Goal: Task Accomplishment & Management: Manage account settings

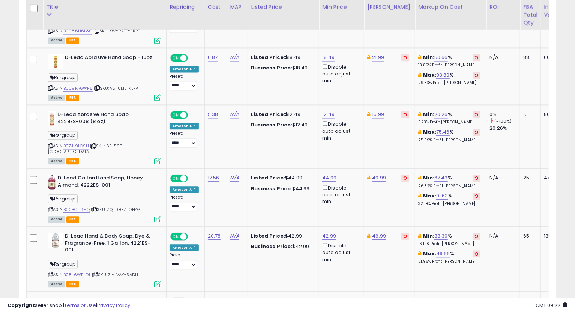
scroll to position [154, 311]
click at [324, 54] on link "18.49" at bounding box center [328, 57] width 12 height 7
drag, startPoint x: 309, startPoint y: 24, endPoint x: 231, endPoint y: 58, distance: 84.9
click at [243, 30] on tbody "Detail King Tornador Black Cone Brush Tornador ASIN: B010TPH2WO | SKU: NM-T33U-…" at bounding box center [366, 235] width 678 height 1655
type input "*****"
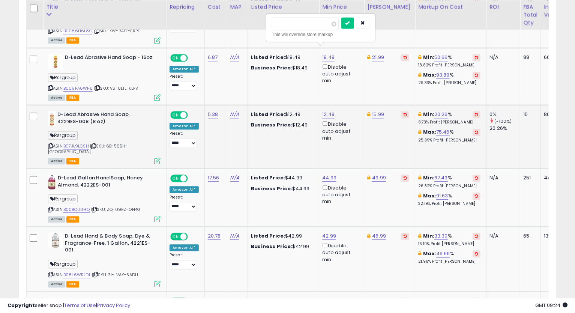
click button "submit" at bounding box center [347, 22] width 13 height 11
click at [376, 54] on link "21.99" at bounding box center [378, 57] width 12 height 7
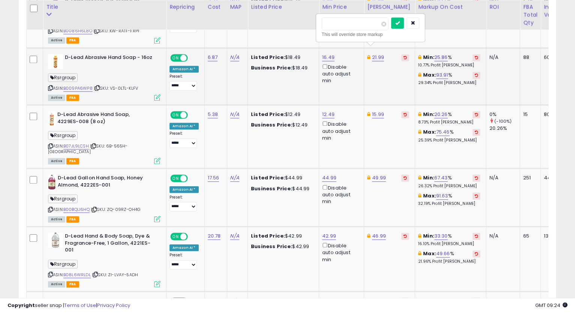
type input "*****"
click button "submit" at bounding box center [397, 22] width 13 height 11
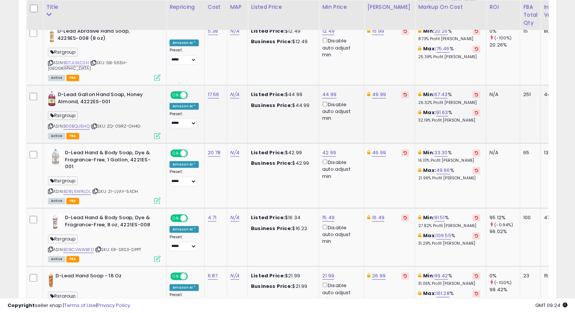
scroll to position [1028, 0]
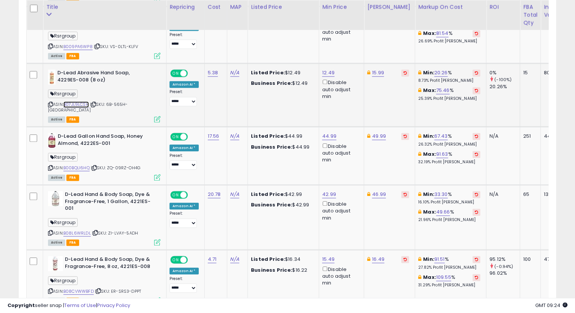
click at [83, 101] on link "B07JL9LCSH" at bounding box center [75, 104] width 25 height 6
click at [49, 102] on icon at bounding box center [50, 104] width 5 height 4
click at [327, 69] on link "12.49" at bounding box center [328, 72] width 12 height 7
drag, startPoint x: 303, startPoint y: 39, endPoint x: 213, endPoint y: 47, distance: 90.7
click at [225, 43] on tbody "Detail King Tornador Black Cone Brush Tornador ASIN: B010TPH2WO | SKU: NM-T33U-…" at bounding box center [366, 193] width 678 height 1655
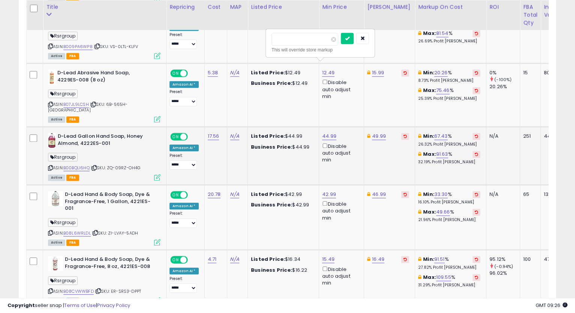
type input "*****"
click button "submit" at bounding box center [347, 38] width 13 height 11
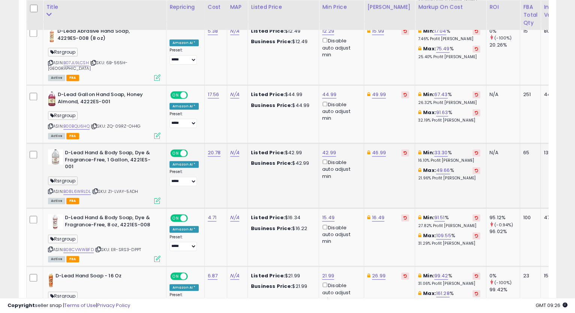
scroll to position [1111, 0]
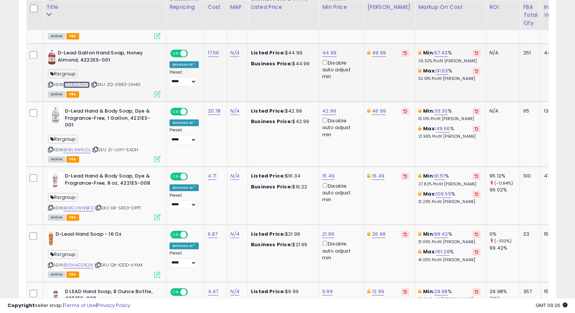
click at [76, 81] on link "B00BQLI6HQ" at bounding box center [76, 84] width 26 height 6
click at [50, 82] on icon at bounding box center [50, 84] width 5 height 4
click at [325, 49] on link "44.99" at bounding box center [329, 52] width 14 height 7
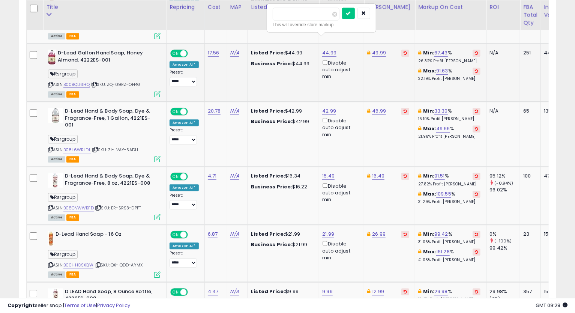
type input "*"
type input "*****"
click button "submit" at bounding box center [348, 12] width 13 height 11
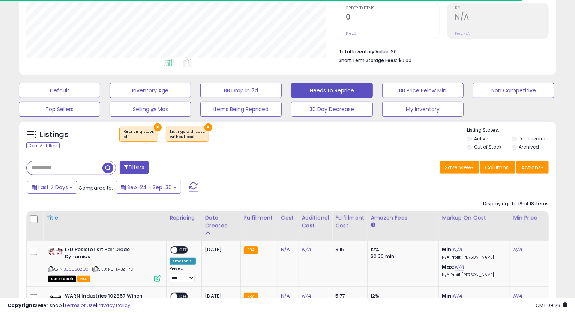
scroll to position [154, 311]
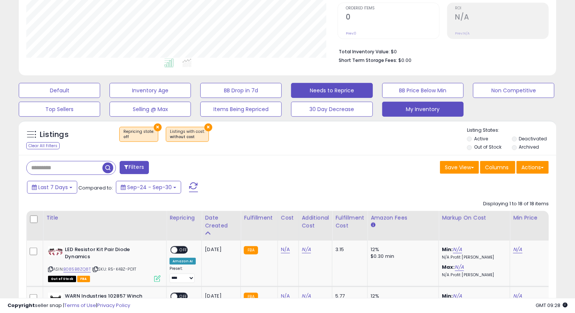
click at [417, 108] on button "My Inventory" at bounding box center [422, 109] width 81 height 15
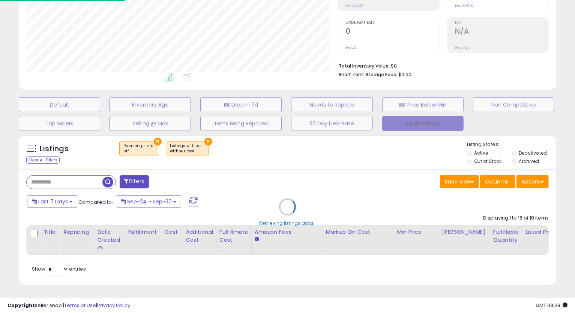
scroll to position [154, 315]
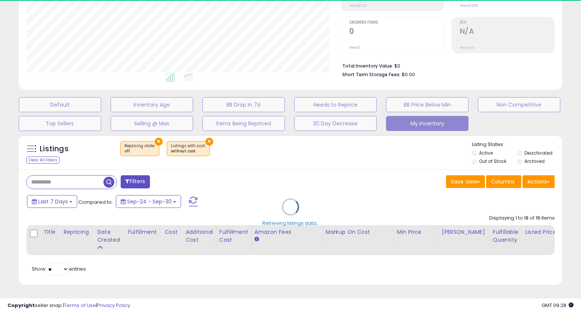
select select "**"
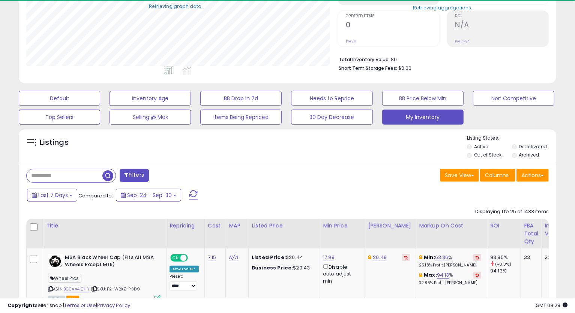
scroll to position [374787, 374629]
click at [54, 225] on div "Title" at bounding box center [104, 226] width 117 height 8
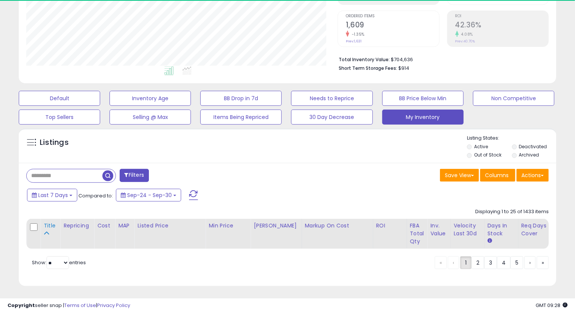
scroll to position [154, 311]
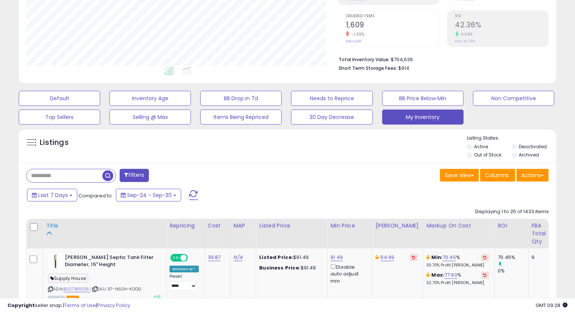
click at [52, 226] on div "Title" at bounding box center [104, 226] width 117 height 8
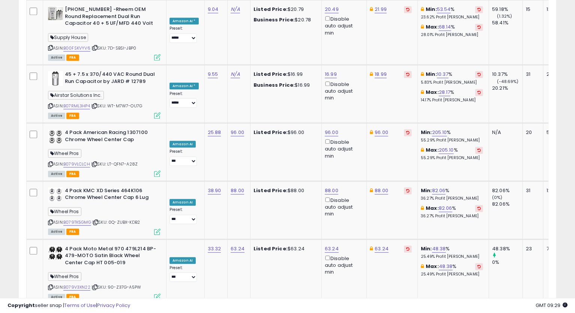
scroll to position [1710, 0]
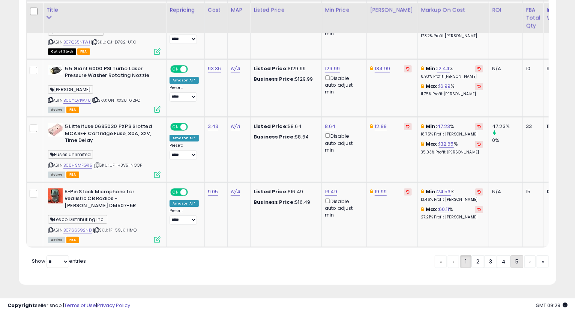
click at [516, 262] on link "5" at bounding box center [516, 261] width 13 height 13
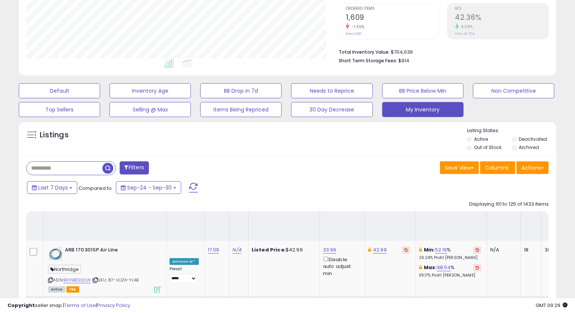
scroll to position [1739, 0]
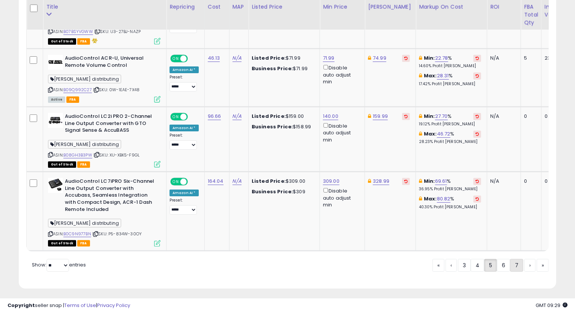
click at [519, 264] on link "7" at bounding box center [516, 265] width 13 height 13
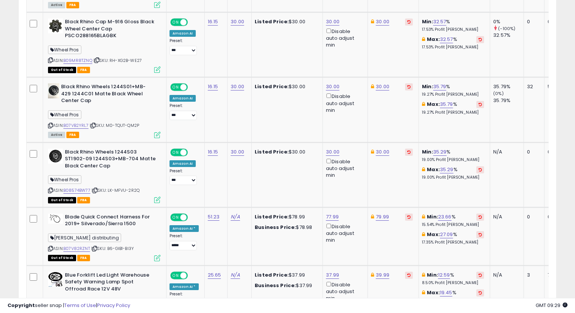
scroll to position [1612, 0]
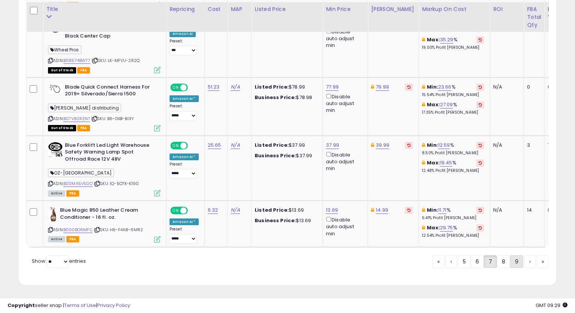
click at [517, 265] on link "9" at bounding box center [516, 261] width 13 height 13
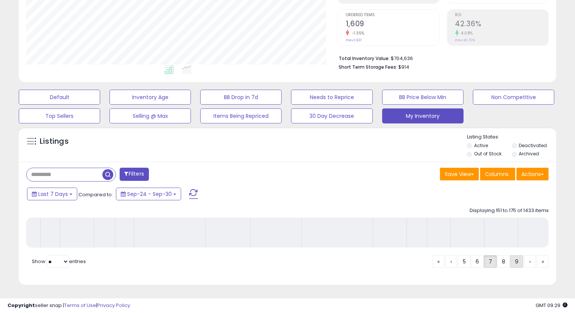
scroll to position [153, 0]
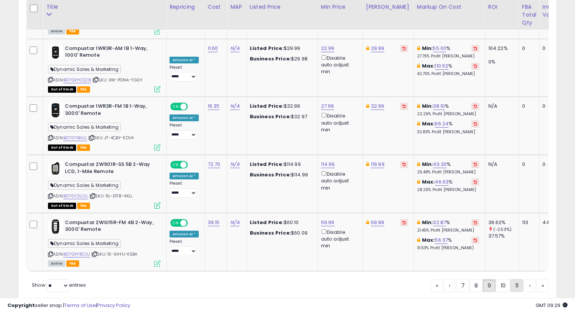
click at [511, 279] on link "11" at bounding box center [516, 285] width 13 height 13
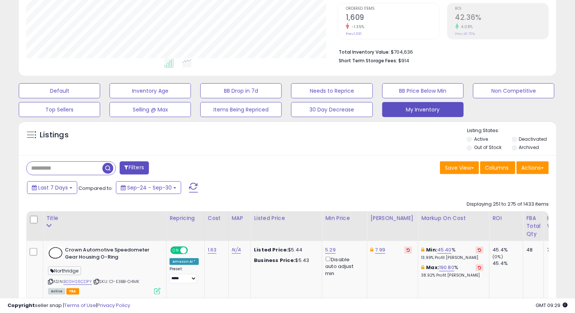
scroll to position [1776, 0]
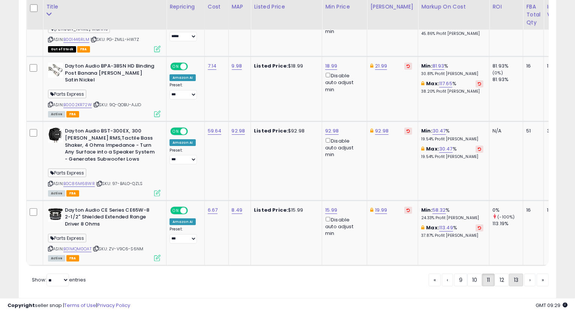
click at [511, 273] on link "13" at bounding box center [516, 279] width 14 height 13
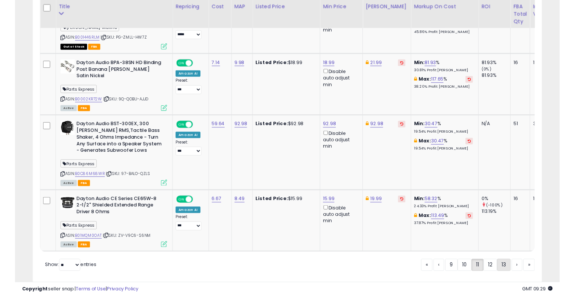
scroll to position [153, 0]
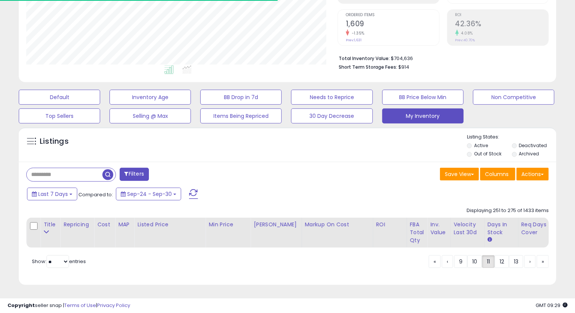
click at [495, 207] on div "Displaying 251 to 275 of 1433 items" at bounding box center [507, 210] width 82 height 7
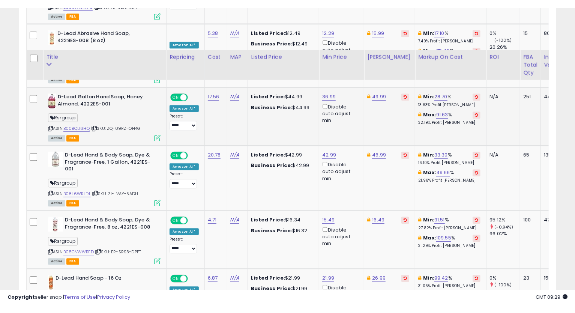
scroll to position [1117, 0]
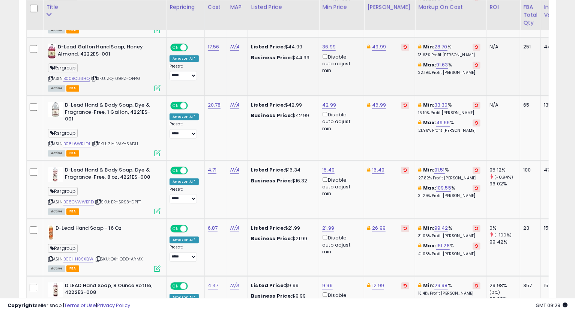
click at [224, 61] on td "17.56" at bounding box center [215, 66] width 22 height 58
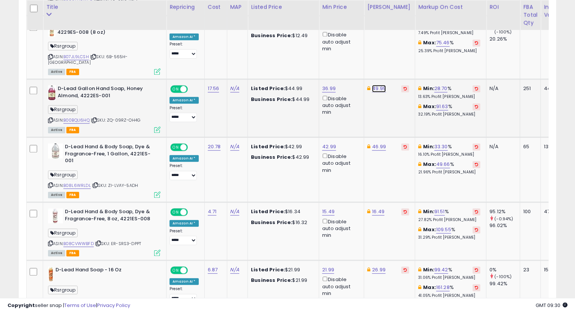
click at [381, 85] on link "49.99" at bounding box center [379, 88] width 14 height 7
type input "*****"
click button "submit" at bounding box center [398, 48] width 13 height 11
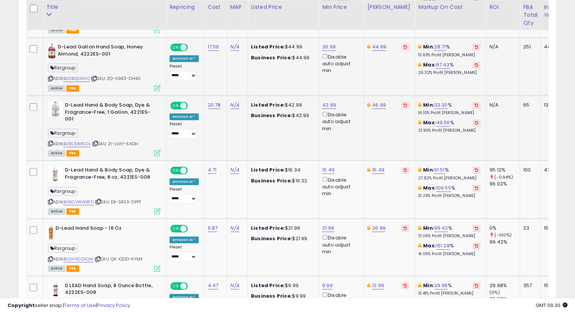
scroll to position [1159, 0]
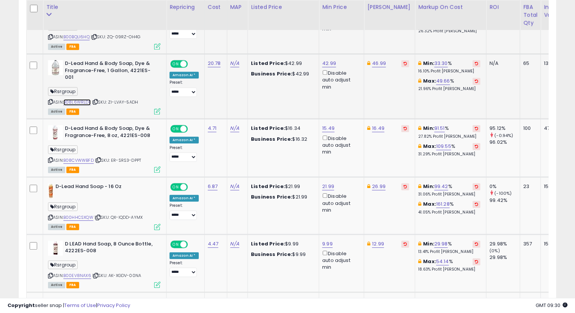
click at [87, 99] on link "B08L6WRLDL" at bounding box center [76, 102] width 27 height 6
click at [51, 100] on icon at bounding box center [50, 102] width 5 height 4
click at [383, 60] on link "46.99" at bounding box center [379, 63] width 14 height 7
type input "*****"
click button "submit" at bounding box center [398, 23] width 13 height 11
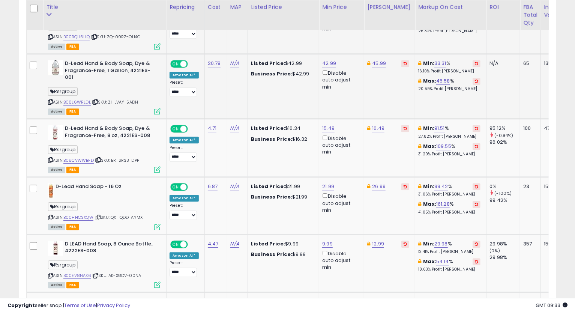
click at [331, 60] on div "42.99 Disable auto adjust min" at bounding box center [340, 75] width 36 height 30
click at [331, 60] on link "42.99" at bounding box center [329, 63] width 14 height 7
type input "*****"
click button "submit" at bounding box center [348, 23] width 13 height 11
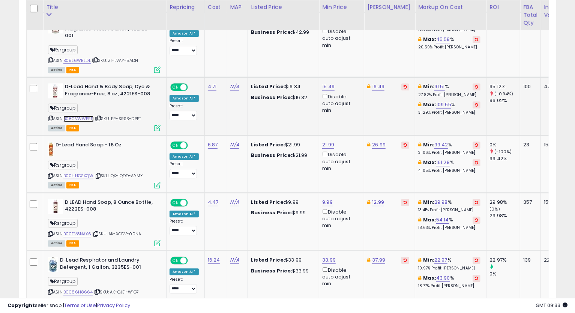
click at [87, 115] on link "B08CVWWBFD" at bounding box center [78, 118] width 30 height 6
click at [375, 83] on link "16.49" at bounding box center [378, 86] width 12 height 7
type input "*****"
click button "submit" at bounding box center [397, 46] width 13 height 11
click at [49, 116] on icon at bounding box center [50, 118] width 5 height 4
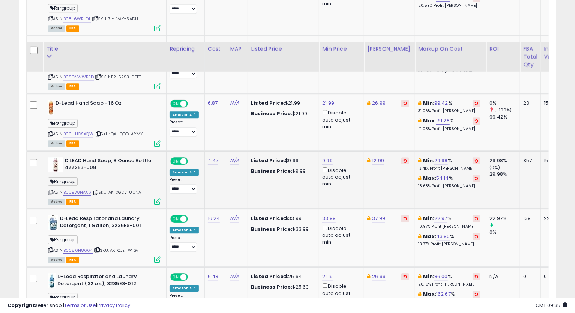
scroll to position [1284, 0]
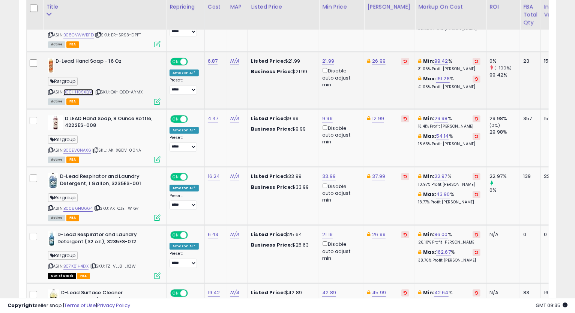
click at [78, 89] on link "B00HHCSXQW" at bounding box center [78, 92] width 30 height 6
click at [379, 57] on link "26.99" at bounding box center [378, 60] width 13 height 7
type input "*****"
click button "submit" at bounding box center [398, 20] width 13 height 11
click at [48, 90] on icon at bounding box center [50, 92] width 5 height 4
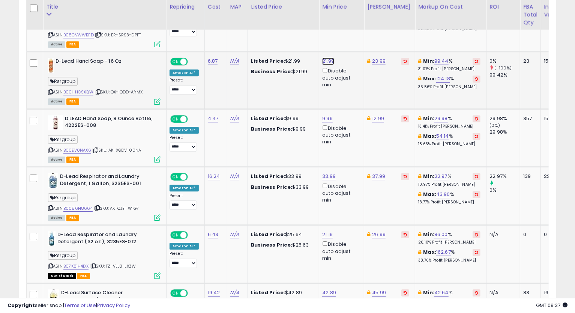
click at [328, 57] on link "21.99" at bounding box center [328, 60] width 12 height 7
type input "*****"
click button "submit" at bounding box center [347, 20] width 13 height 11
click at [327, 57] on link "21.49" at bounding box center [328, 60] width 12 height 7
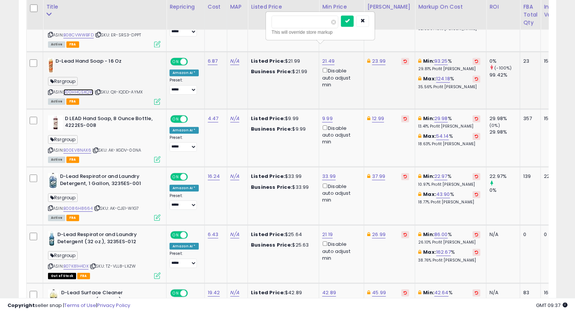
click at [84, 89] on link "B00HHCSXQW" at bounding box center [78, 92] width 30 height 6
click at [303, 21] on input "*****" at bounding box center [304, 21] width 67 height 13
type input "*****"
click button "submit" at bounding box center [347, 20] width 13 height 11
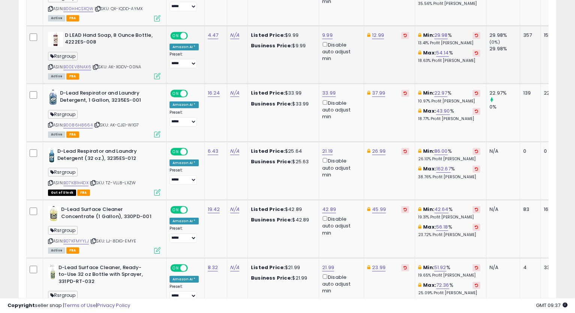
scroll to position [1325, 0]
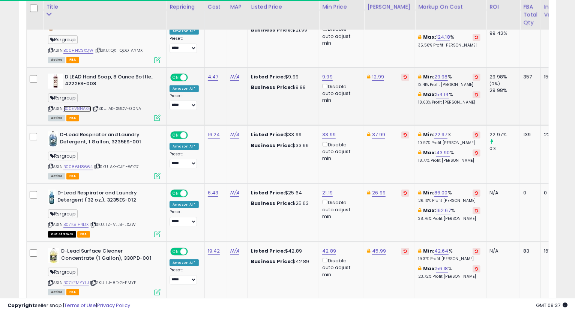
click at [76, 105] on link "B00EV8NAX6" at bounding box center [77, 108] width 28 height 6
click at [49, 106] on icon at bounding box center [50, 108] width 5 height 4
click at [327, 73] on link "9.99" at bounding box center [327, 76] width 10 height 7
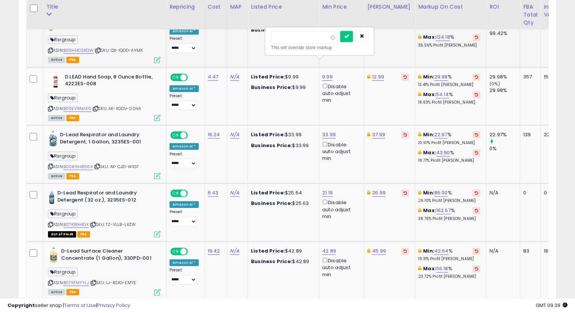
drag, startPoint x: 309, startPoint y: 37, endPoint x: 244, endPoint y: 43, distance: 65.9
type input "****"
click button "submit" at bounding box center [346, 36] width 13 height 11
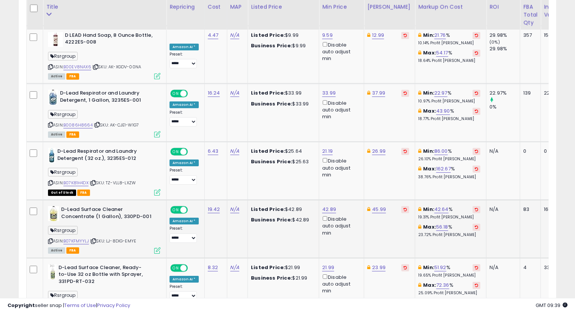
scroll to position [1409, 0]
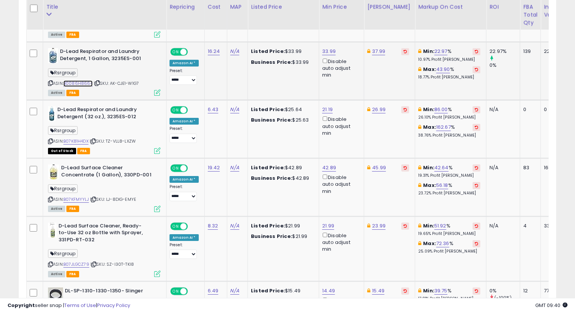
click at [86, 80] on link "B0086H8664" at bounding box center [77, 83] width 29 height 6
click at [50, 81] on icon at bounding box center [50, 83] width 5 height 4
click at [327, 48] on link "33.99" at bounding box center [328, 51] width 13 height 7
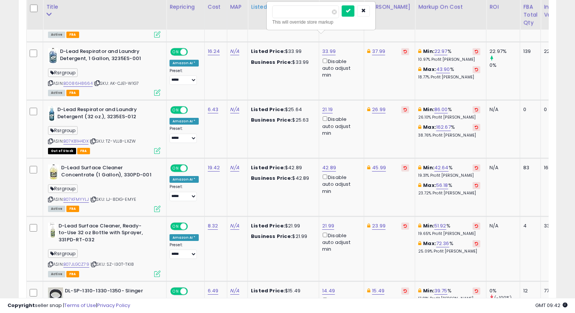
drag, startPoint x: 303, startPoint y: 9, endPoint x: 259, endPoint y: 10, distance: 43.5
type input "*****"
click button "submit" at bounding box center [348, 10] width 13 height 11
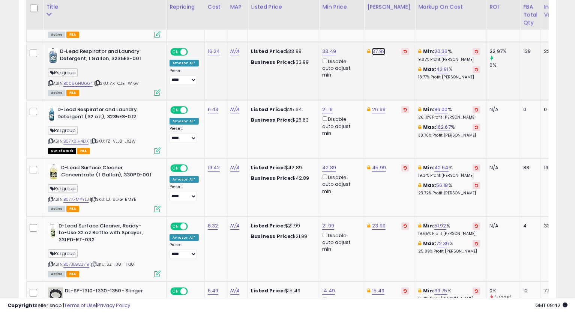
click at [381, 48] on link "37.99" at bounding box center [378, 51] width 13 height 7
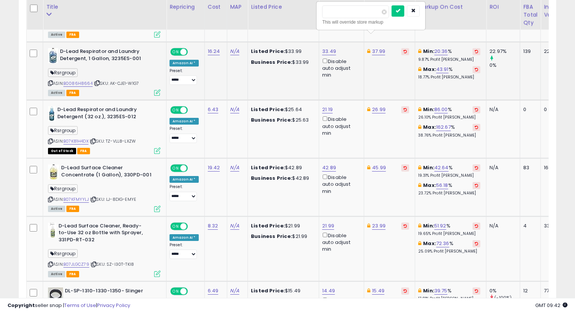
type input "*****"
click button "submit" at bounding box center [397, 10] width 13 height 11
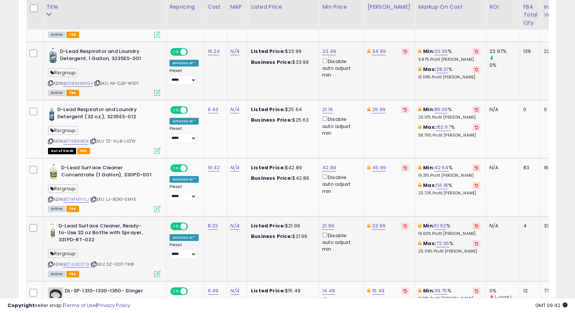
scroll to position [1450, 0]
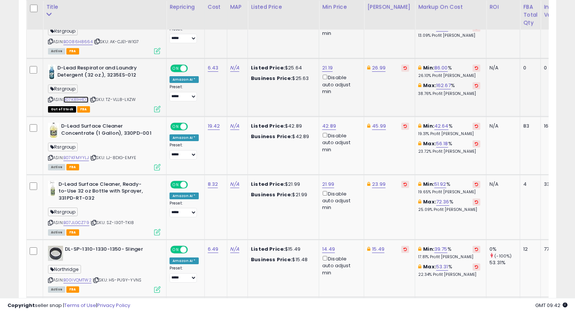
click at [73, 96] on link "B07K81H4DX" at bounding box center [75, 99] width 25 height 6
click at [383, 58] on td "26.99" at bounding box center [389, 87] width 51 height 58
click at [381, 64] on link "26.99" at bounding box center [378, 67] width 13 height 7
type input "*****"
click button "submit" at bounding box center [398, 27] width 13 height 11
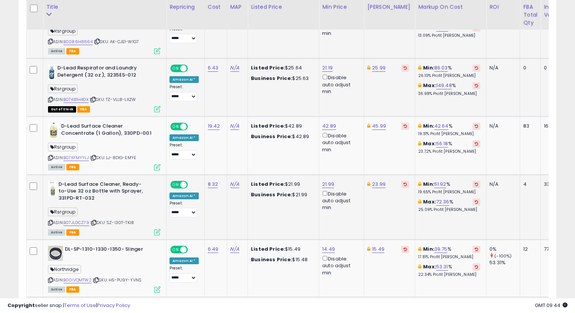
scroll to position [1492, 0]
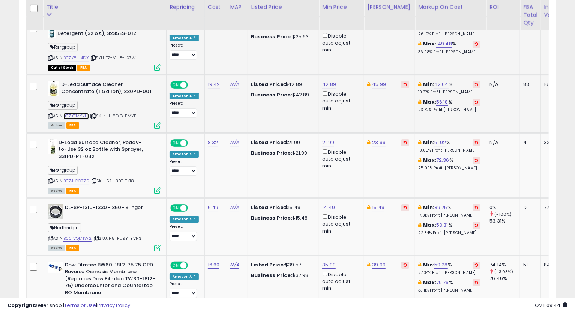
click at [81, 113] on link "B07KFMYYLJ" at bounding box center [75, 116] width 25 height 6
click at [48, 114] on icon at bounding box center [50, 116] width 5 height 4
click at [383, 81] on link "45.99" at bounding box center [379, 84] width 14 height 7
type input "*****"
click button "submit" at bounding box center [398, 43] width 13 height 11
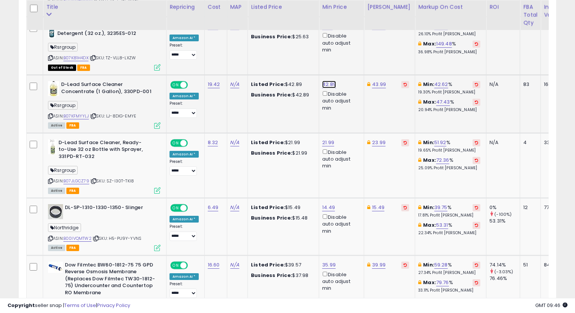
click at [324, 81] on link "42.89" at bounding box center [329, 84] width 14 height 7
type input "*****"
click button "submit" at bounding box center [348, 43] width 13 height 11
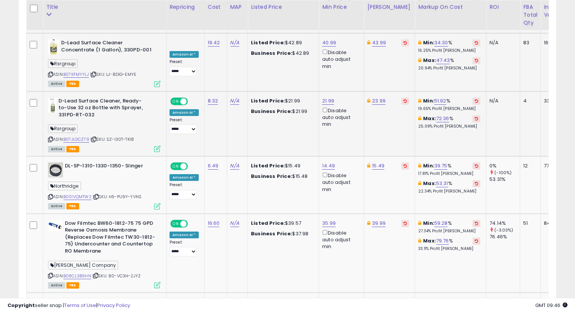
scroll to position [1575, 0]
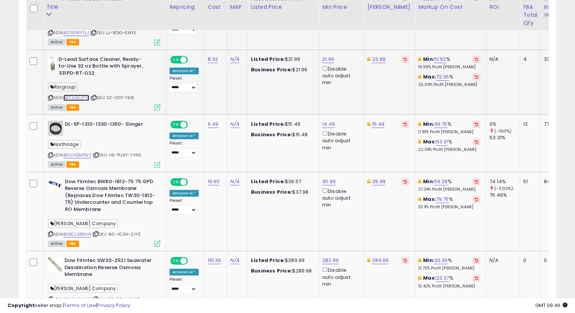
click at [71, 94] on link "B07JLGCZ79" at bounding box center [76, 97] width 26 height 6
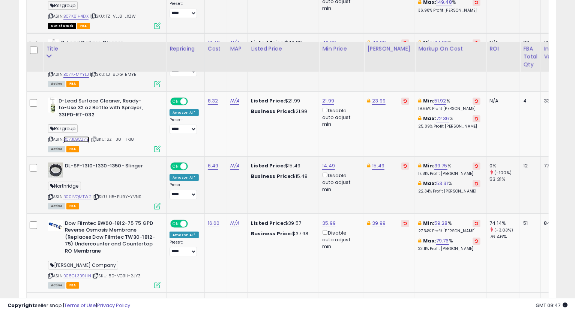
scroll to position [1492, 0]
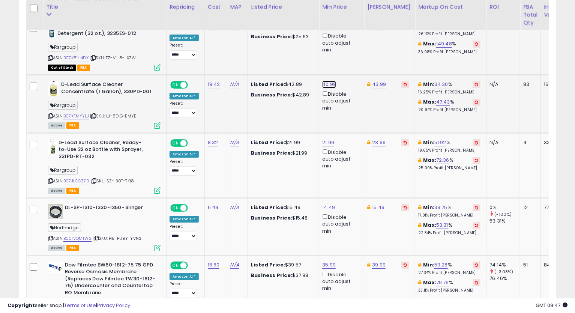
click at [323, 81] on link "40.99" at bounding box center [329, 84] width 14 height 7
type input "*****"
click button "submit" at bounding box center [348, 43] width 13 height 11
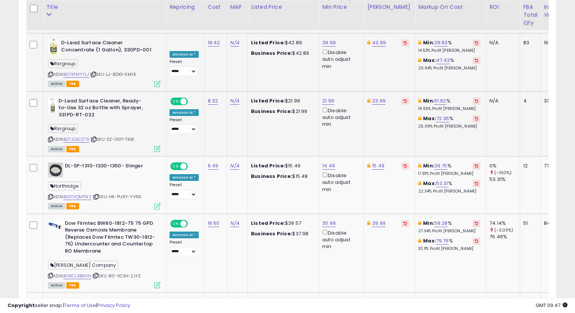
scroll to position [1575, 0]
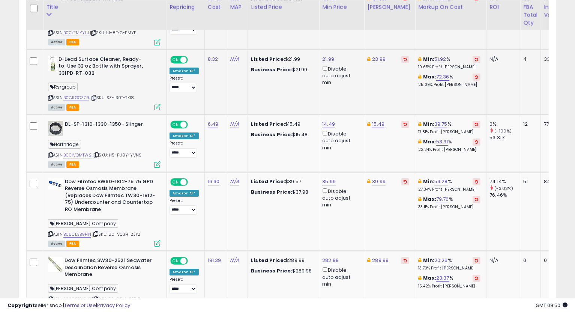
click at [48, 96] on icon at bounding box center [50, 98] width 5 height 4
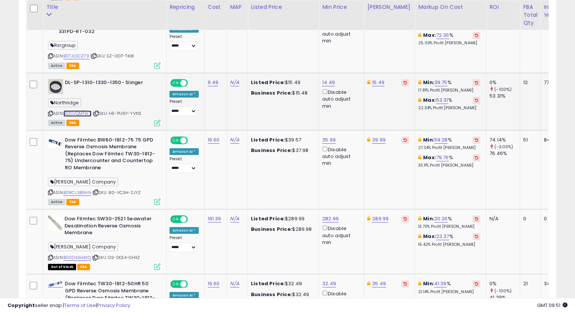
click at [80, 110] on link "B00IVQMTW2" at bounding box center [77, 113] width 28 height 6
click at [48, 111] on icon at bounding box center [50, 113] width 5 height 4
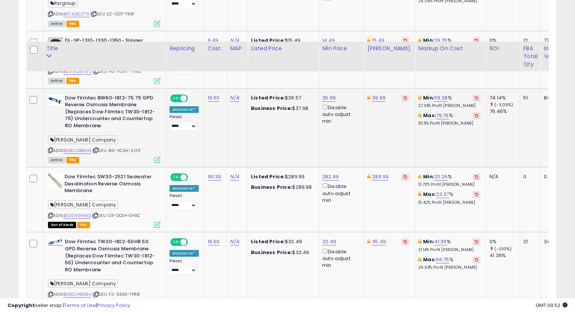
scroll to position [1700, 0]
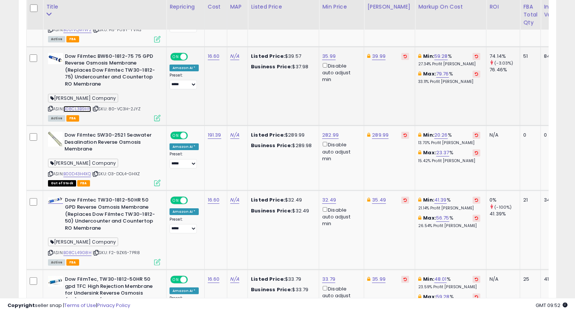
click at [78, 106] on link "B08CL3B9HN" at bounding box center [77, 109] width 28 height 6
click at [49, 106] on icon at bounding box center [50, 108] width 5 height 4
click at [327, 52] on link "35.99" at bounding box center [328, 55] width 13 height 7
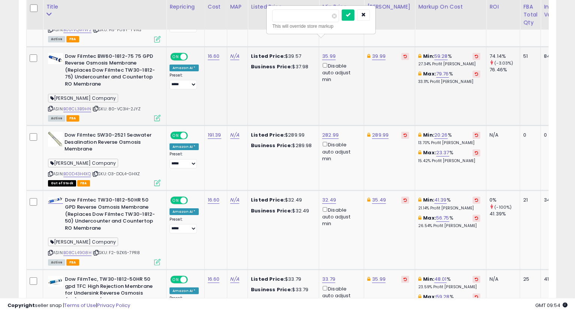
type input "*****"
click button "submit" at bounding box center [348, 14] width 13 height 11
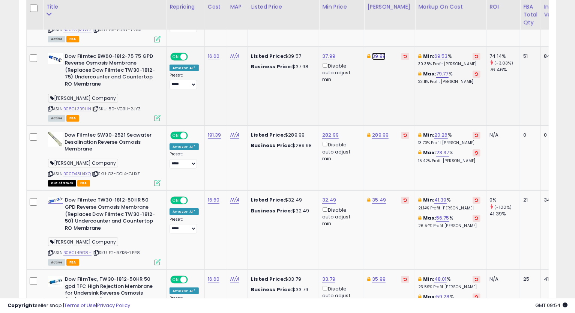
click at [378, 52] on link "39.99" at bounding box center [378, 55] width 13 height 7
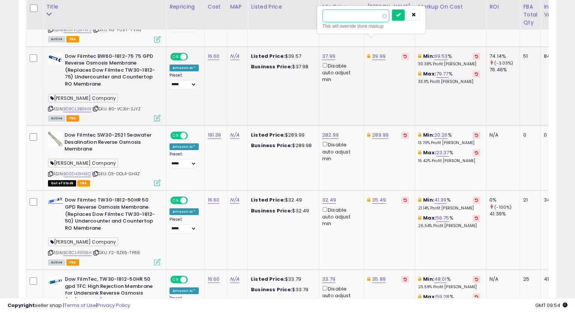
type input "*****"
click button "submit" at bounding box center [398, 14] width 13 height 11
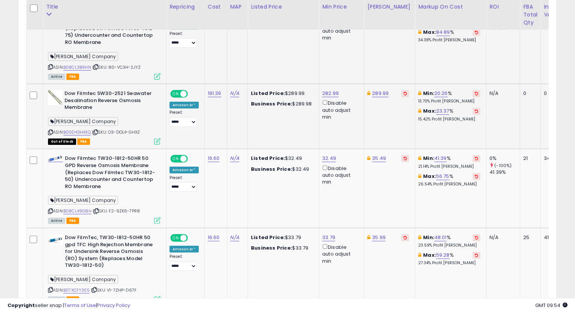
scroll to position [1784, 0]
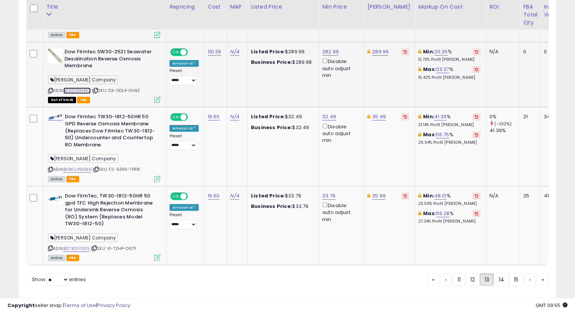
click at [81, 87] on link "B00D43H4XQ" at bounding box center [76, 90] width 27 height 6
click at [375, 48] on link "289.99" at bounding box center [380, 51] width 16 height 7
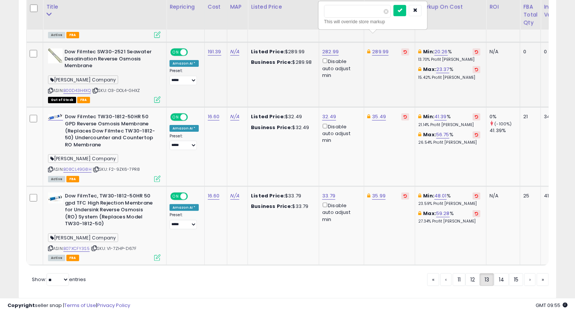
click at [393, 5] on button "submit" at bounding box center [399, 10] width 13 height 11
drag, startPoint x: 332, startPoint y: 12, endPoint x: 365, endPoint y: 10, distance: 33.5
click at [365, 10] on input "******" at bounding box center [357, 11] width 67 height 13
type input "******"
click button "submit" at bounding box center [399, 10] width 13 height 11
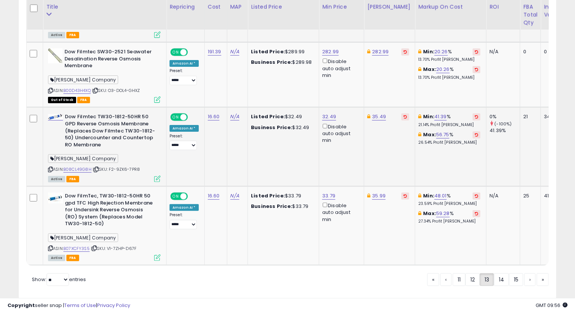
scroll to position [1793, 0]
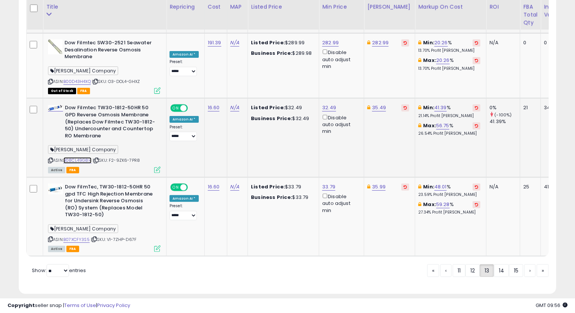
click at [82, 157] on link "B08CL49G8H" at bounding box center [77, 160] width 28 height 6
click at [376, 104] on link "35.49" at bounding box center [379, 107] width 14 height 7
type input "*****"
click button "submit" at bounding box center [398, 66] width 13 height 11
drag, startPoint x: 49, startPoint y: 145, endPoint x: 43, endPoint y: 147, distance: 6.4
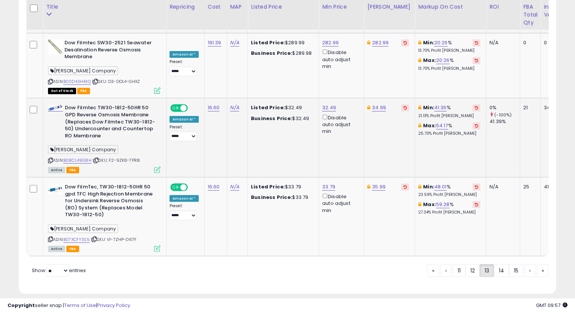
click at [49, 158] on icon at bounding box center [50, 160] width 5 height 4
click at [326, 104] on link "32.49" at bounding box center [329, 107] width 14 height 7
type input "*****"
click button "submit" at bounding box center [348, 66] width 13 height 11
click at [81, 236] on link "B07XCFY3S5" at bounding box center [76, 239] width 26 height 6
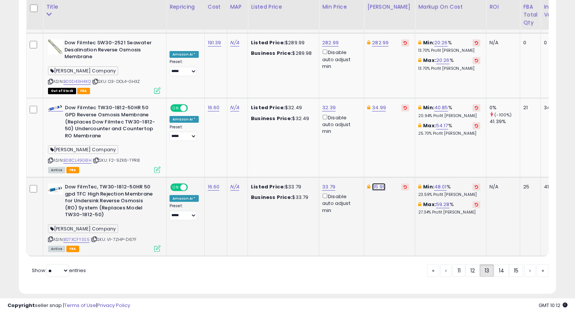
click at [372, 183] on link "35.99" at bounding box center [378, 186] width 13 height 7
type input "*****"
click button "submit" at bounding box center [398, 144] width 13 height 11
click at [326, 183] on link "33.79" at bounding box center [328, 186] width 13 height 7
drag, startPoint x: 305, startPoint y: 144, endPoint x: 231, endPoint y: 144, distance: 73.5
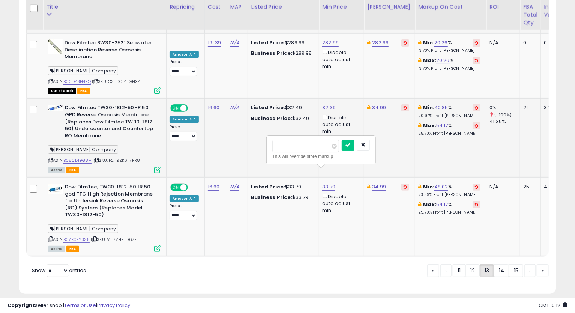
type input "*****"
click button "submit" at bounding box center [348, 144] width 13 height 11
click at [505, 264] on link "14" at bounding box center [501, 270] width 15 height 13
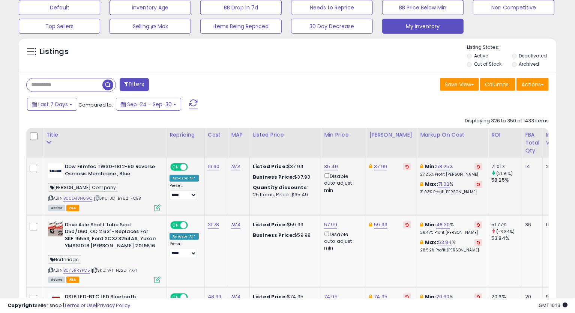
scroll to position [278, 0]
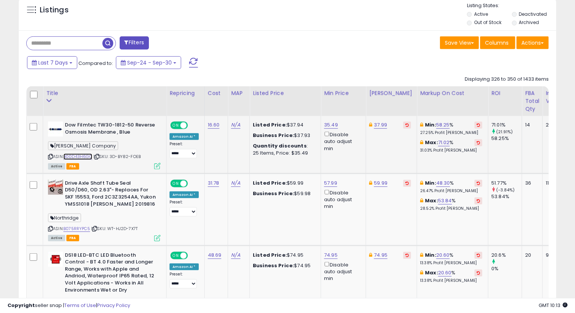
click at [88, 155] on link "B00D43H6GQ" at bounding box center [77, 156] width 29 height 6
click at [51, 157] on icon at bounding box center [50, 156] width 5 height 4
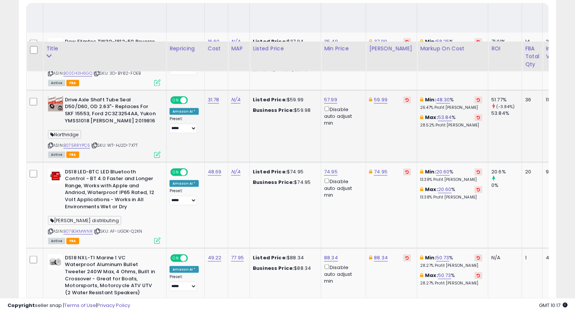
scroll to position [403, 0]
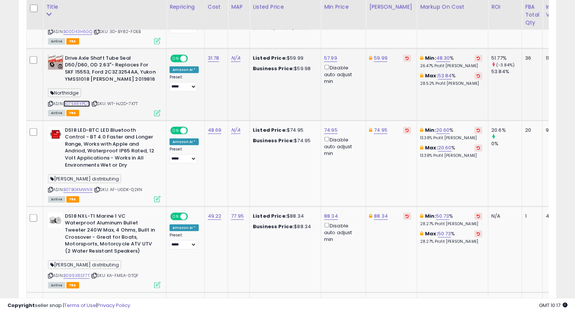
click at [77, 104] on link "B075RRYPC5" at bounding box center [76, 103] width 27 height 6
click at [49, 102] on icon at bounding box center [50, 104] width 5 height 4
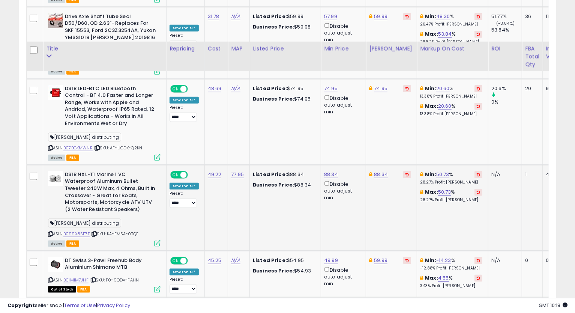
scroll to position [486, 0]
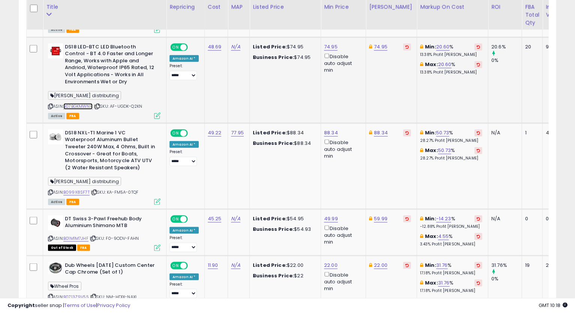
click at [82, 103] on link "B07BGKMWNR" at bounding box center [77, 106] width 29 height 6
click at [48, 105] on icon at bounding box center [50, 106] width 5 height 4
click at [375, 47] on link "74.95" at bounding box center [380, 46] width 13 height 7
click at [324, 48] on link "74.95" at bounding box center [330, 46] width 13 height 7
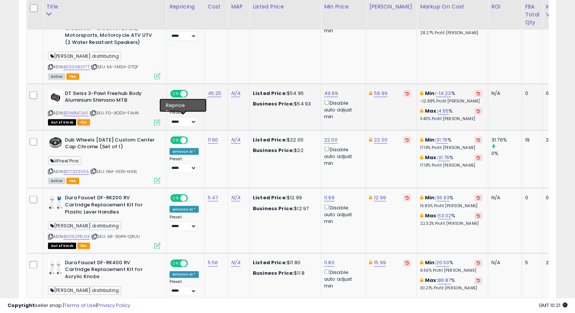
scroll to position [653, 0]
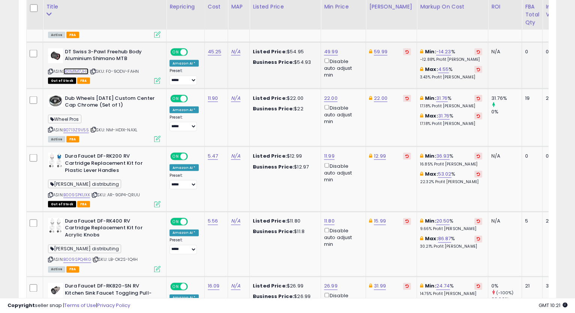
click at [82, 72] on link "B01M1M7JHF" at bounding box center [75, 71] width 25 height 6
click at [375, 52] on link "59.99" at bounding box center [380, 51] width 13 height 7
type input "*"
type input "*****"
click button "submit" at bounding box center [399, 24] width 13 height 11
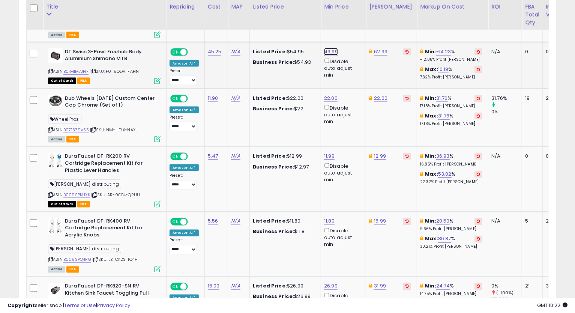
click at [324, 49] on link "49.99" at bounding box center [331, 51] width 14 height 7
type input "*"
type input "*****"
click button "submit" at bounding box center [349, 24] width 13 height 11
click at [49, 70] on icon at bounding box center [50, 71] width 5 height 4
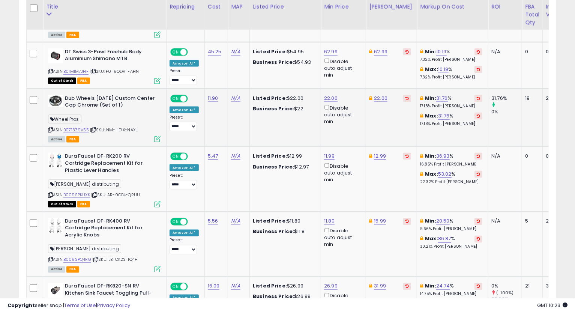
click at [399, 136] on td "22.00" at bounding box center [391, 117] width 51 height 58
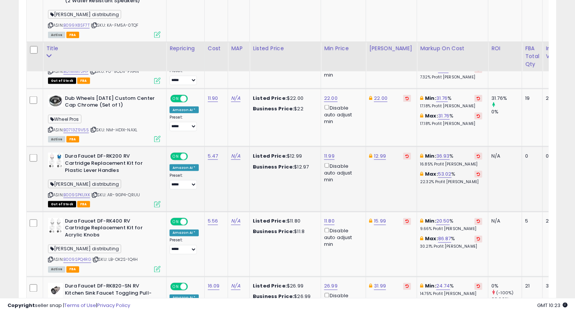
scroll to position [694, 0]
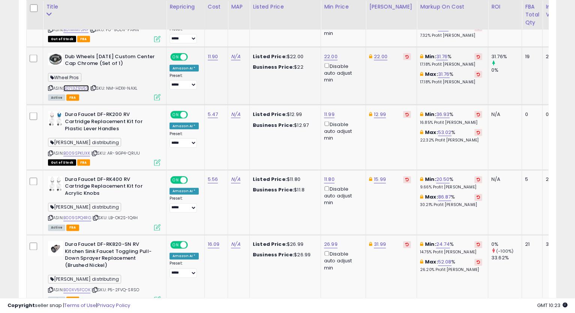
click at [75, 90] on link "B0713Z9V55" at bounding box center [75, 88] width 25 height 6
click at [84, 85] on link "B0713Z9V55" at bounding box center [75, 88] width 25 height 6
click at [49, 88] on icon at bounding box center [50, 88] width 5 height 4
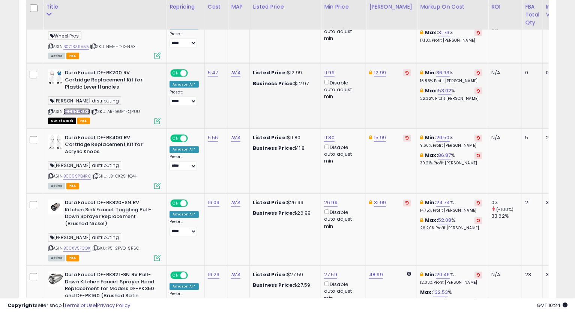
click at [77, 112] on link "B009SPKUXK" at bounding box center [76, 111] width 27 height 6
click at [377, 71] on link "12.99" at bounding box center [380, 72] width 12 height 7
type input "**"
click at [330, 69] on link "11.99" at bounding box center [329, 72] width 10 height 7
drag, startPoint x: 314, startPoint y: 44, endPoint x: 257, endPoint y: 48, distance: 57.5
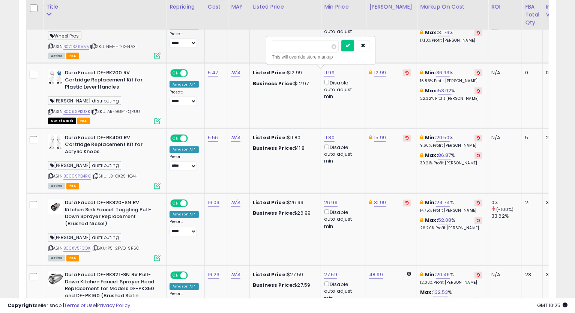
type input "*****"
click button "submit" at bounding box center [347, 45] width 13 height 11
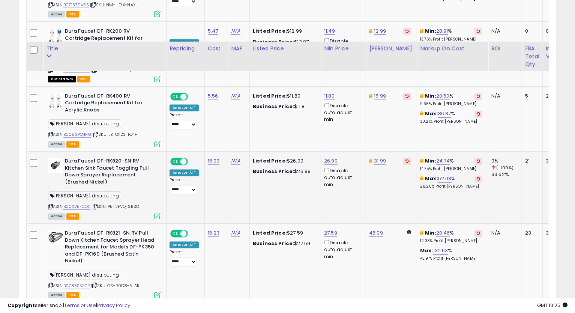
scroll to position [819, 0]
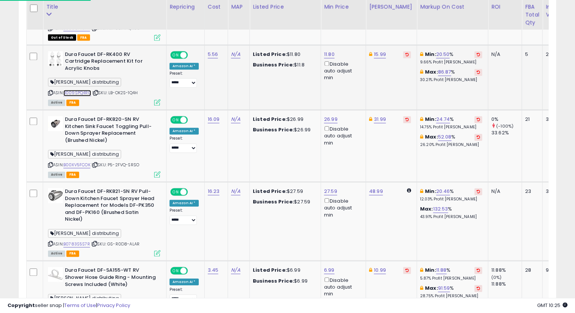
click at [80, 90] on link "B009SPQ4RG" at bounding box center [77, 93] width 28 height 6
click at [50, 91] on icon at bounding box center [50, 93] width 5 height 4
click at [333, 55] on div "11.80 Disable auto adjust min" at bounding box center [342, 66] width 36 height 30
click at [329, 54] on link "11.80" at bounding box center [329, 54] width 10 height 7
drag, startPoint x: 301, startPoint y: 30, endPoint x: 202, endPoint y: 43, distance: 100.5
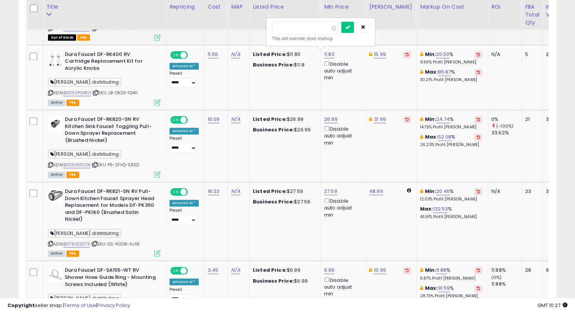
type input "*****"
click button "submit" at bounding box center [347, 27] width 13 height 11
click at [325, 55] on link "10.49" at bounding box center [330, 54] width 12 height 7
drag, startPoint x: 308, startPoint y: 27, endPoint x: 216, endPoint y: 25, distance: 91.9
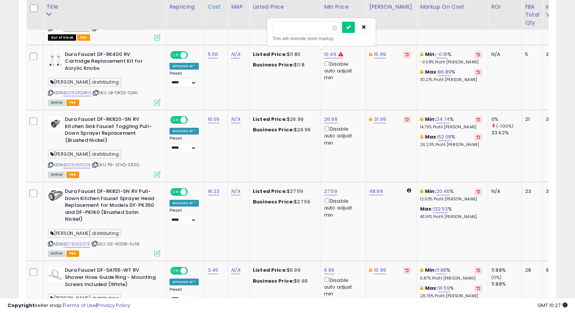
type input "*****"
click button "submit" at bounding box center [348, 27] width 13 height 11
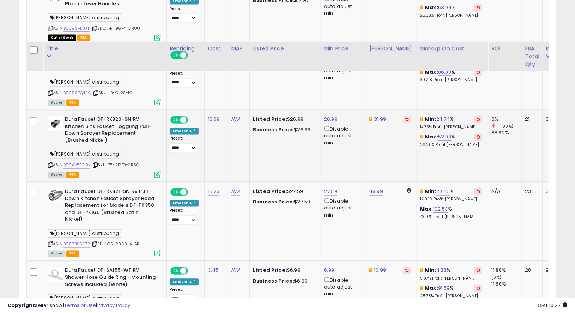
scroll to position [861, 0]
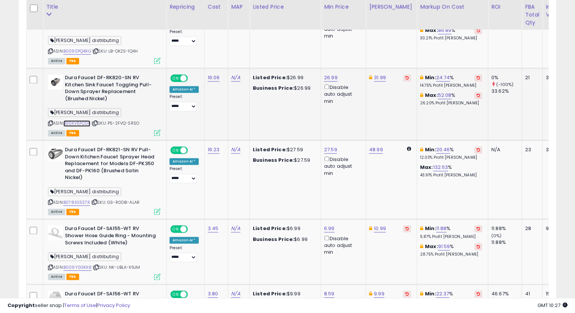
click at [76, 120] on link "B00XV5FCOK" at bounding box center [76, 123] width 27 height 6
click at [51, 121] on icon at bounding box center [50, 123] width 5 height 4
click at [328, 74] on link "26.99" at bounding box center [330, 77] width 13 height 7
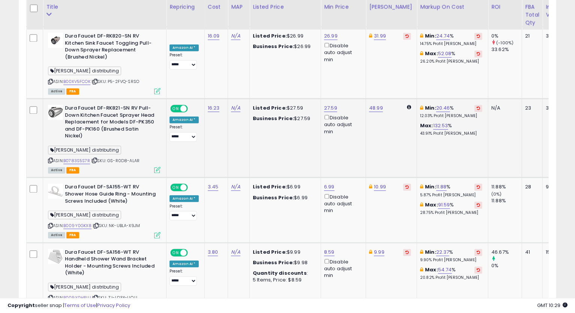
scroll to position [944, 0]
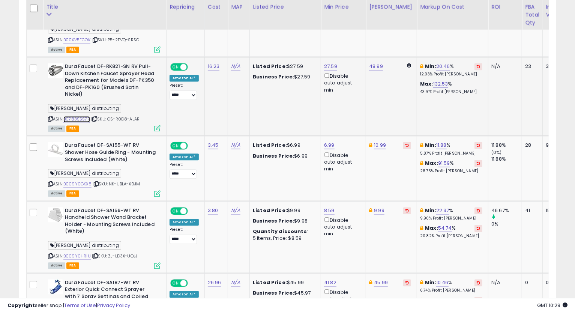
click at [70, 116] on link "B0783S5S7R" at bounding box center [76, 119] width 27 height 6
click at [51, 117] on icon at bounding box center [50, 119] width 5 height 4
click at [375, 63] on link "48.99" at bounding box center [376, 66] width 14 height 7
type input "*"
type input "*****"
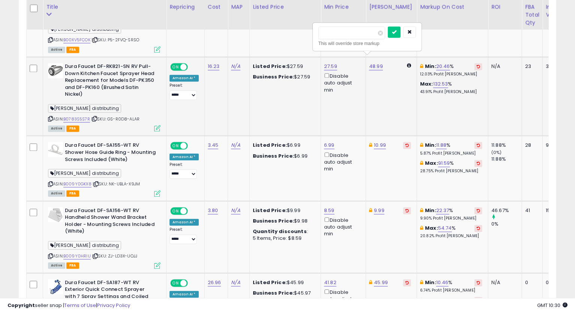
click button "submit" at bounding box center [394, 31] width 13 height 11
click at [48, 117] on icon at bounding box center [50, 119] width 5 height 4
click at [327, 63] on link "27.59" at bounding box center [330, 66] width 13 height 7
drag, startPoint x: 253, startPoint y: 30, endPoint x: 244, endPoint y: 37, distance: 11.2
click at [250, 30] on tbody "Dow Filmtec TW30-1812-50 Reverse Osmosis Membrane , Blue [PERSON_NAME] Company …" at bounding box center [367, 258] width 680 height 1619
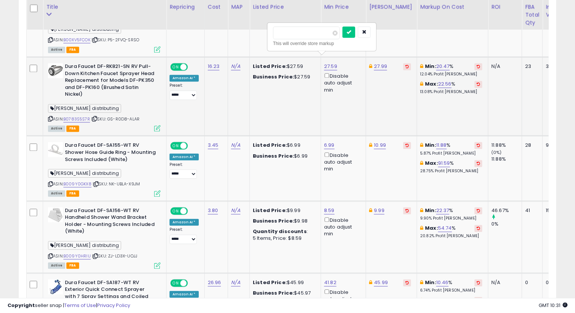
type input "*****"
click button "submit" at bounding box center [348, 31] width 13 height 11
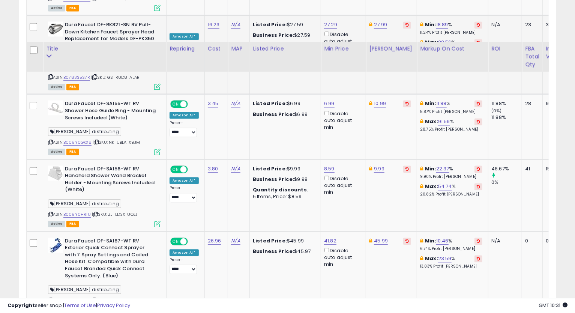
scroll to position [1028, 0]
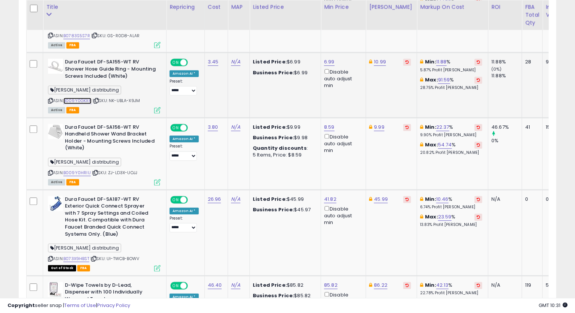
click at [85, 97] on link "B009Y0GKX8" at bounding box center [77, 100] width 28 height 6
click at [52, 99] on icon at bounding box center [50, 101] width 5 height 4
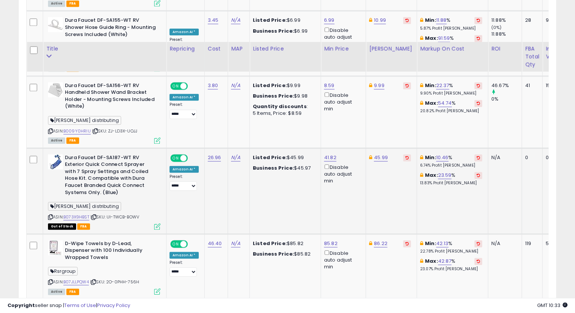
scroll to position [1111, 0]
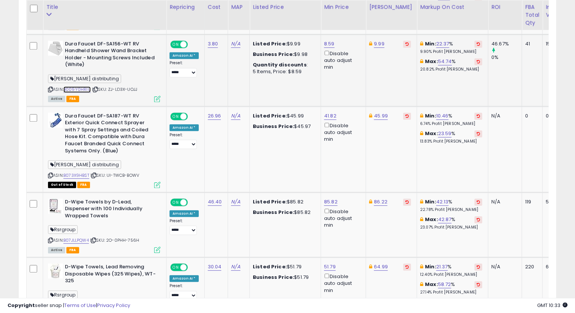
click at [84, 86] on link "B009Y0HRIU" at bounding box center [76, 89] width 27 height 6
click at [50, 87] on icon at bounding box center [50, 89] width 5 height 4
click at [326, 40] on link "8.59" at bounding box center [329, 43] width 10 height 7
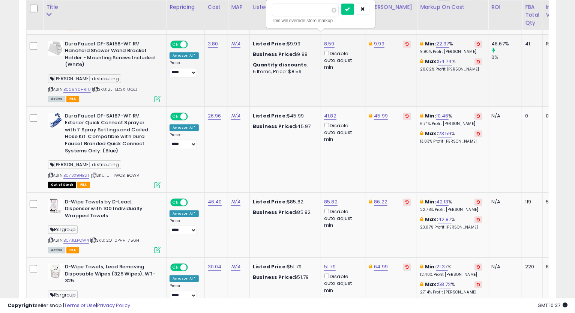
type input "****"
click button "submit" at bounding box center [347, 8] width 13 height 11
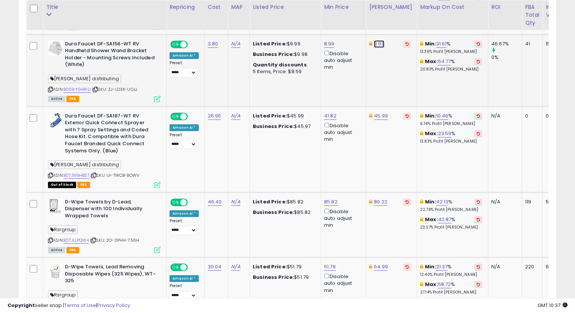
click at [378, 40] on link "9.99" at bounding box center [379, 43] width 10 height 7
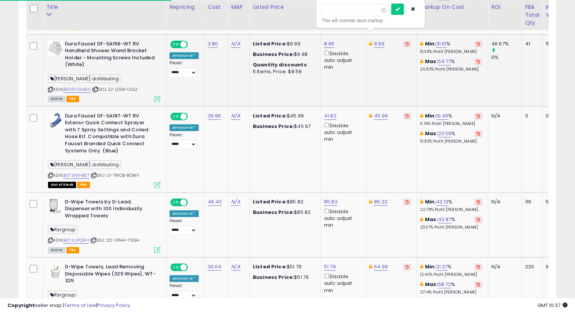
type input "*****"
click button "submit" at bounding box center [397, 8] width 13 height 11
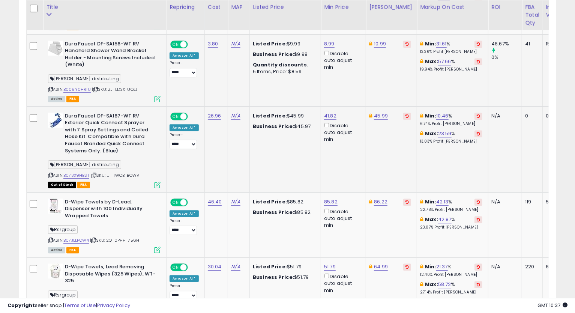
scroll to position [1153, 0]
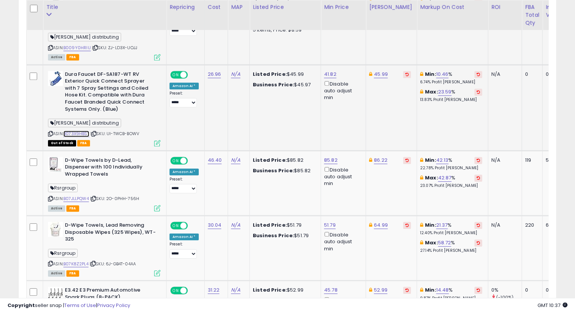
click at [70, 130] on link "B073X9HBST" at bounding box center [76, 133] width 26 height 6
click at [69, 130] on link "B073X9HBST" at bounding box center [76, 133] width 26 height 6
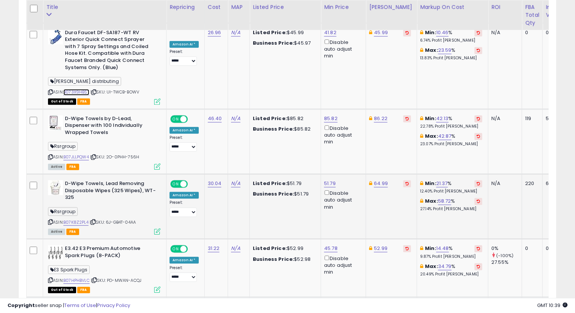
scroll to position [1236, 0]
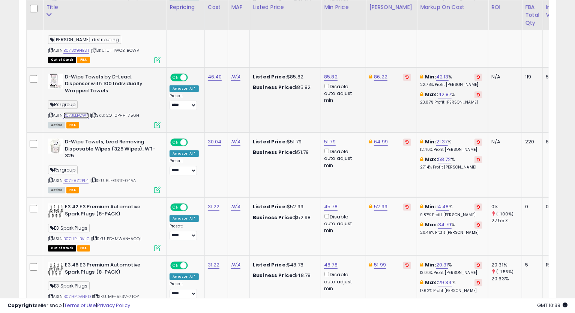
click at [76, 112] on link "B07JLLPQW4" at bounding box center [75, 115] width 25 height 6
click at [52, 113] on icon at bounding box center [50, 115] width 5 height 4
click at [328, 73] on link "85.82" at bounding box center [330, 76] width 13 height 7
type input "*"
type input "*****"
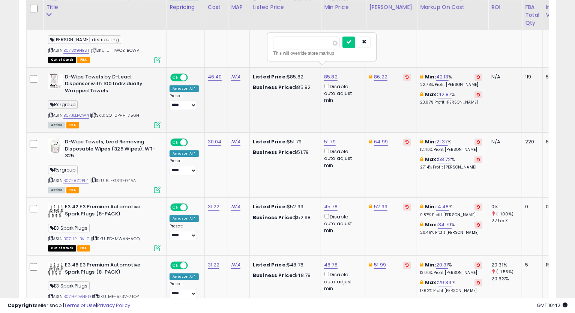
click button "submit" at bounding box center [348, 41] width 13 height 11
click at [376, 73] on link "86.22" at bounding box center [380, 76] width 13 height 7
type input "*"
type input "*****"
click button "submit" at bounding box center [399, 41] width 13 height 11
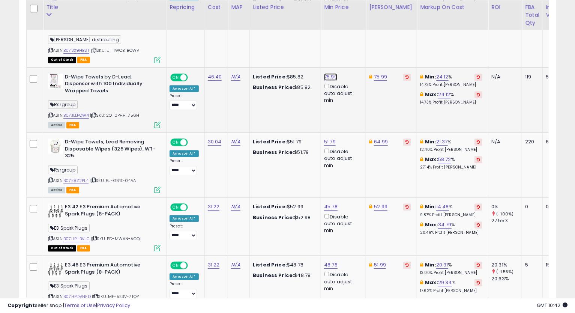
click at [330, 73] on link "75.99" at bounding box center [330, 76] width 13 height 7
type input "*****"
click button "submit" at bounding box center [348, 41] width 13 height 11
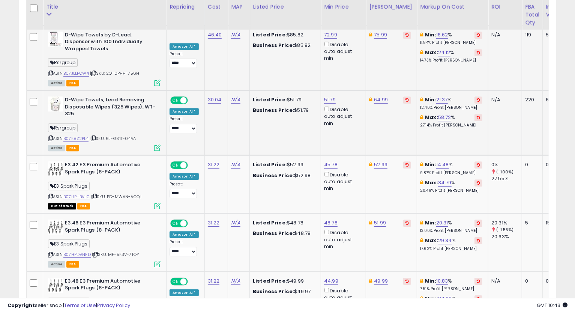
scroll to position [1319, 0]
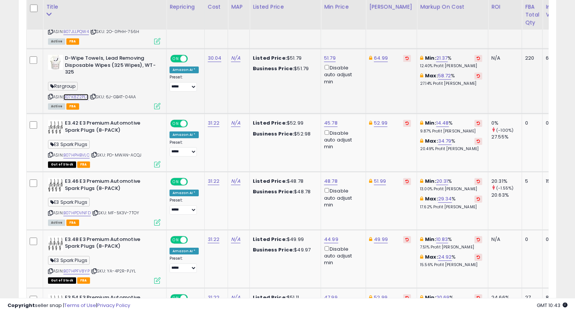
click at [78, 94] on link "B07K8Z2PL4" at bounding box center [75, 97] width 25 height 6
